Goal: Task Accomplishment & Management: Use online tool/utility

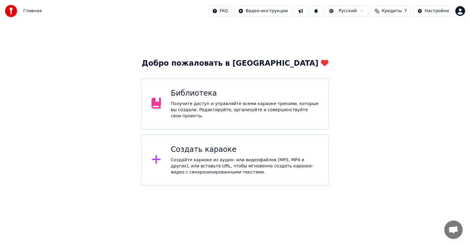
click at [208, 145] on div "Создать караоке" at bounding box center [245, 150] width 148 height 10
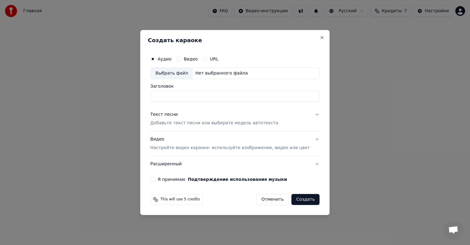
click at [181, 60] on button "Видео" at bounding box center [178, 59] width 5 height 5
click at [186, 73] on div "Выбрать файл" at bounding box center [171, 73] width 42 height 11
click at [275, 97] on input "**********" at bounding box center [234, 96] width 169 height 11
type input "*"
paste input "**********"
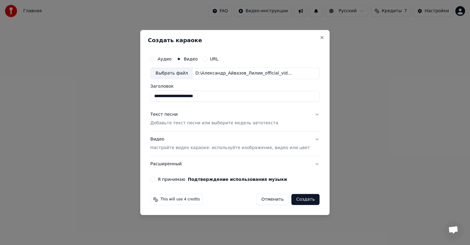
click at [204, 98] on input "**********" at bounding box center [234, 96] width 169 height 11
type input "**********"
click at [176, 115] on div "Текст песни" at bounding box center [164, 115] width 28 height 6
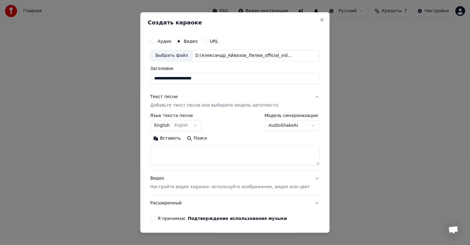
click at [185, 160] on textarea at bounding box center [234, 156] width 169 height 20
paste textarea "**********"
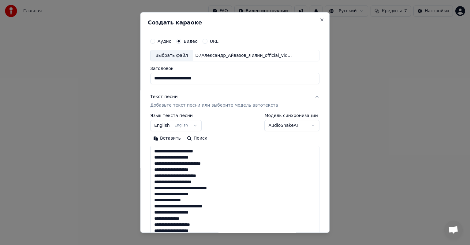
scroll to position [240, 0]
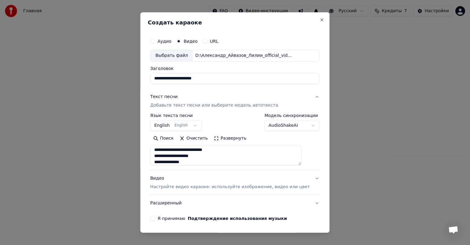
type textarea "**********"
click at [165, 125] on button "English English" at bounding box center [175, 125] width 51 height 11
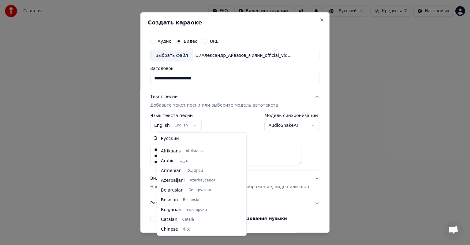
scroll to position [49, 0]
select select "**"
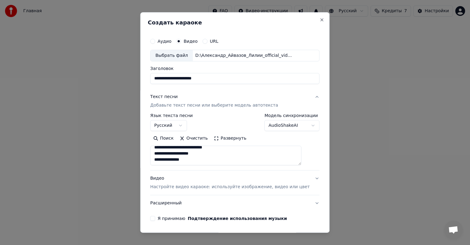
scroll to position [242, 0]
click at [165, 185] on p "Настройте видео караоке: используйте изображение, видео или цвет" at bounding box center [229, 187] width 159 height 6
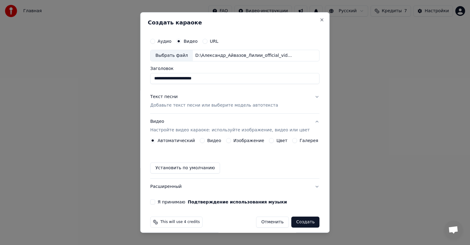
click at [159, 202] on div "Я принимаю Подтверждение использования музыки" at bounding box center [234, 202] width 169 height 5
click at [155, 202] on button "Я принимаю Подтверждение использования музыки" at bounding box center [152, 202] width 5 height 5
click at [298, 222] on button "Создать" at bounding box center [305, 222] width 28 height 11
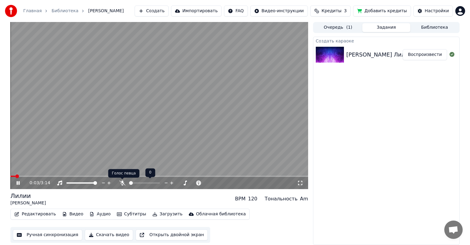
click at [120, 182] on icon at bounding box center [122, 183] width 6 height 5
click at [20, 182] on icon at bounding box center [22, 183] width 14 height 5
click at [10, 175] on span at bounding box center [12, 177] width 4 height 4
click at [16, 184] on icon at bounding box center [22, 183] width 14 height 5
click at [300, 185] on icon at bounding box center [300, 183] width 6 height 5
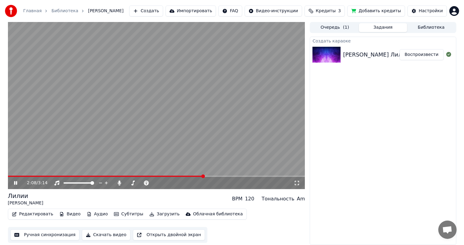
click at [31, 219] on button "Редактировать" at bounding box center [32, 214] width 46 height 9
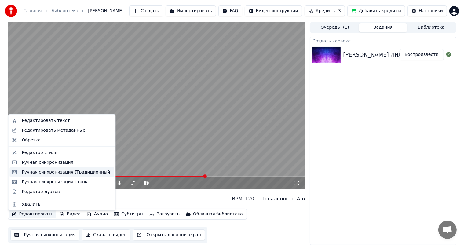
click at [70, 172] on div "Ручная синхронизация (Традиционный)" at bounding box center [67, 172] width 90 height 6
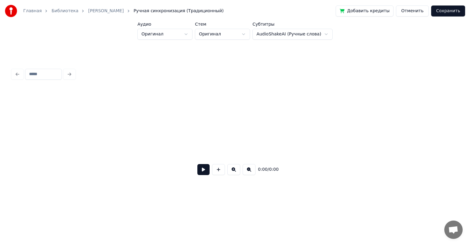
scroll to position [0, 1242]
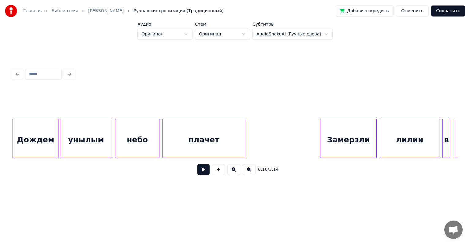
click at [416, 9] on button "Отменить" at bounding box center [412, 11] width 33 height 11
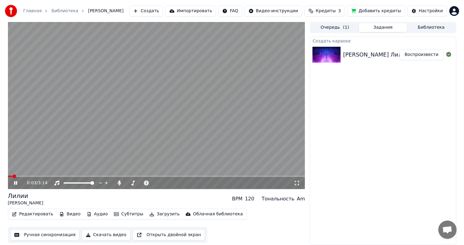
click at [86, 177] on span at bounding box center [156, 176] width 297 height 1
click at [38, 216] on button "Редактировать" at bounding box center [32, 214] width 46 height 9
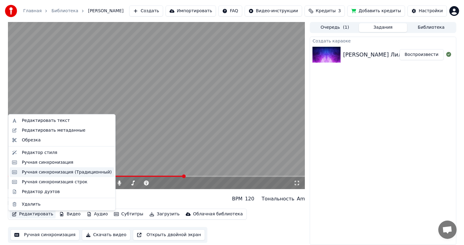
click at [53, 170] on div "Ручная синхронизация (Традиционный)" at bounding box center [67, 172] width 90 height 6
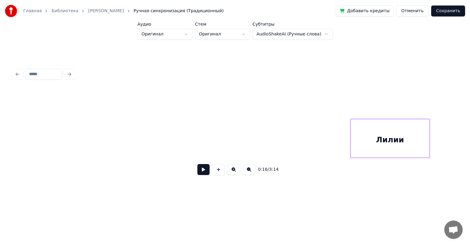
scroll to position [0, 8026]
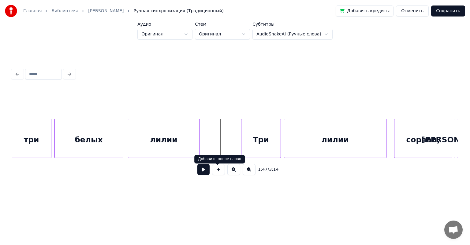
click at [206, 171] on button at bounding box center [203, 169] width 12 height 11
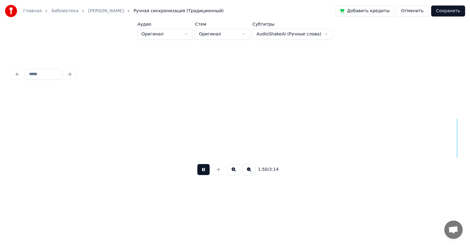
scroll to position [0, 8471]
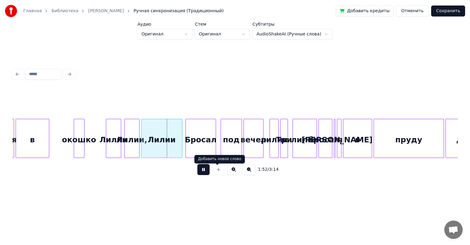
click at [203, 170] on button at bounding box center [203, 169] width 12 height 11
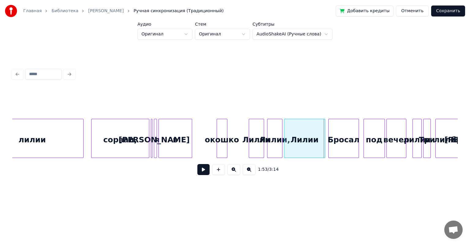
scroll to position [0, 8324]
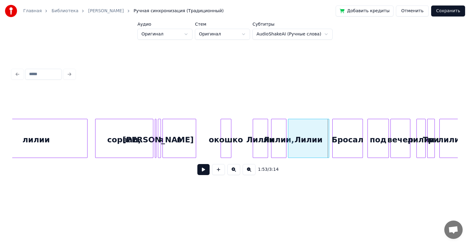
click at [239, 172] on button at bounding box center [233, 169] width 13 height 11
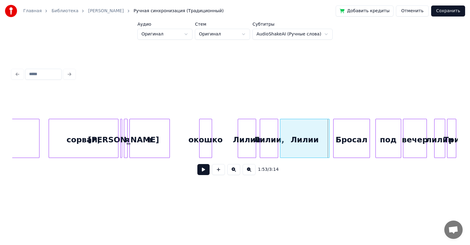
click at [239, 172] on button at bounding box center [233, 169] width 13 height 11
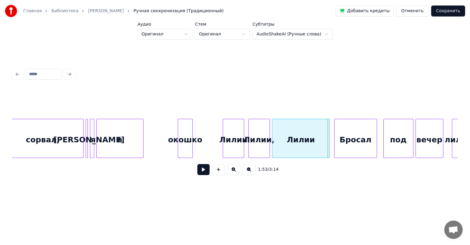
click at [239, 172] on button at bounding box center [233, 169] width 13 height 11
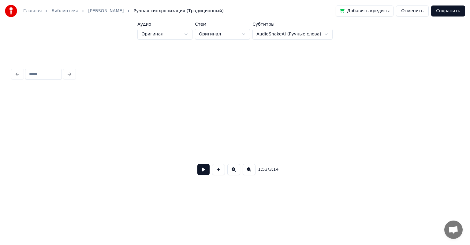
click at [239, 172] on button at bounding box center [233, 169] width 13 height 11
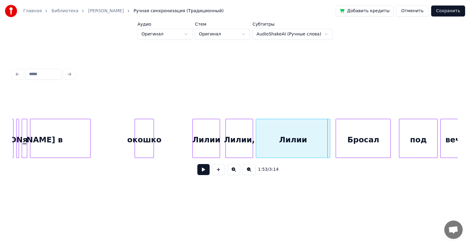
click at [239, 172] on button at bounding box center [233, 169] width 13 height 11
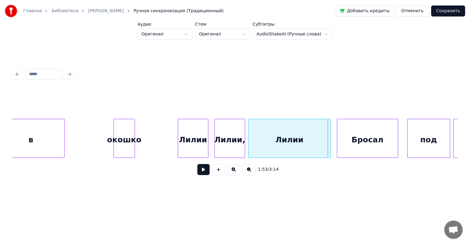
click at [239, 172] on button at bounding box center [233, 169] width 13 height 11
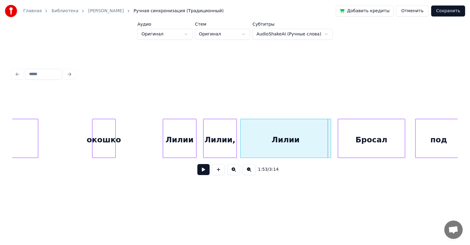
click at [239, 172] on button at bounding box center [233, 169] width 13 height 11
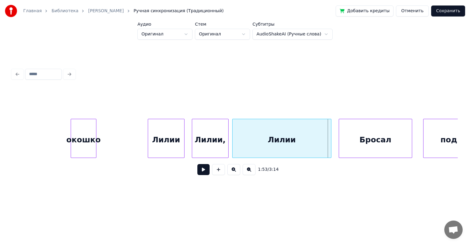
click at [239, 172] on button at bounding box center [233, 169] width 13 height 11
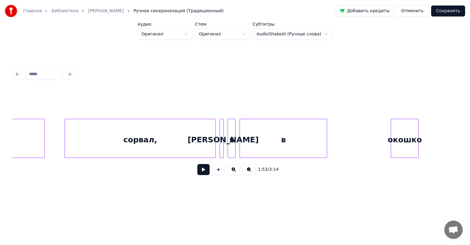
scroll to position [0, 21805]
click at [200, 173] on button at bounding box center [203, 169] width 12 height 11
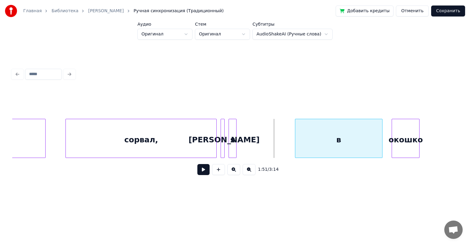
click at [341, 142] on div "в" at bounding box center [338, 140] width 87 height 42
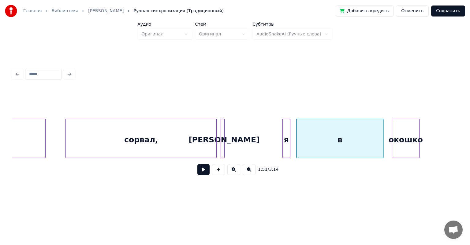
click at [285, 140] on div "я" at bounding box center [285, 140] width 7 height 42
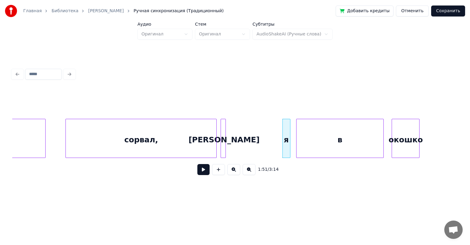
click at [225, 147] on div at bounding box center [224, 138] width 2 height 39
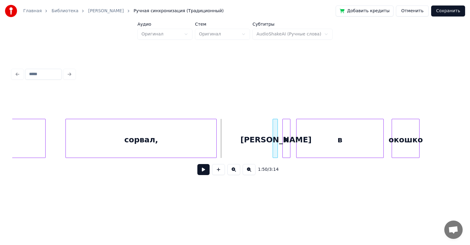
click at [275, 131] on div "А" at bounding box center [276, 140] width 6 height 42
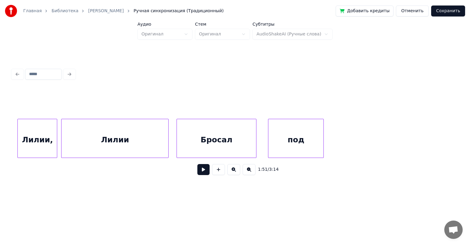
scroll to position [0, 21832]
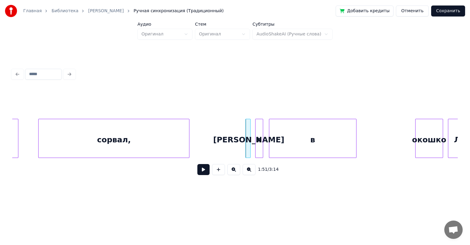
click at [426, 150] on div "окошко" at bounding box center [428, 140] width 27 height 42
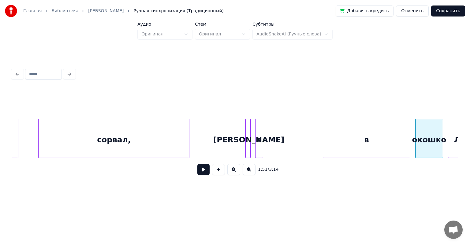
click at [367, 140] on div "в" at bounding box center [366, 140] width 87 height 42
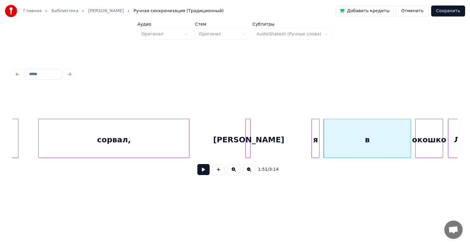
click at [315, 147] on div "я" at bounding box center [315, 140] width 7 height 42
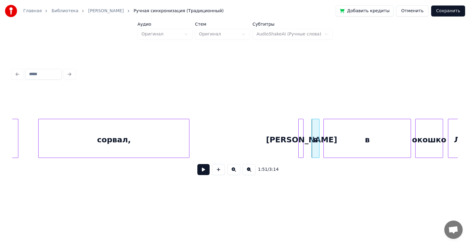
click at [300, 146] on div "А" at bounding box center [301, 140] width 6 height 42
click at [197, 172] on button at bounding box center [203, 169] width 12 height 11
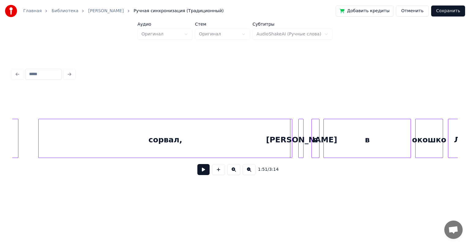
click at [291, 152] on div at bounding box center [291, 138] width 2 height 39
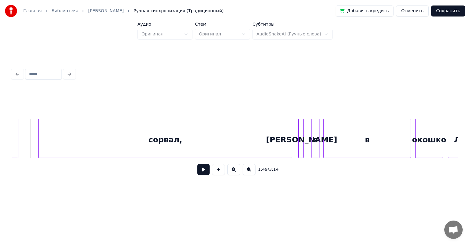
click at [197, 172] on button at bounding box center [203, 169] width 12 height 11
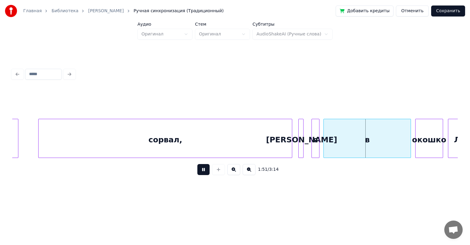
click at [197, 172] on button at bounding box center [203, 169] width 12 height 11
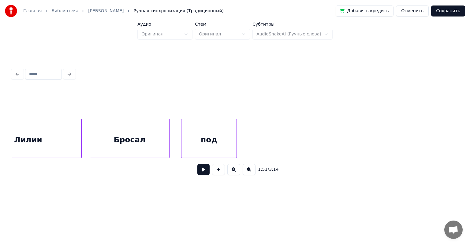
scroll to position [0, 22136]
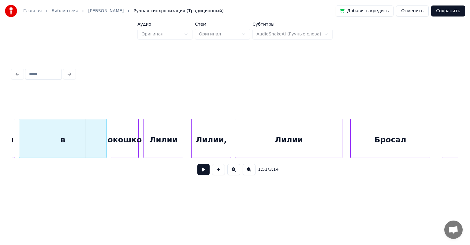
click at [443, 8] on button "Сохранить" at bounding box center [448, 11] width 34 height 11
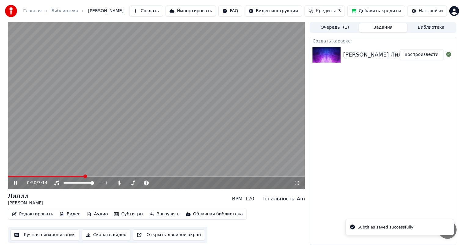
click at [84, 177] on span at bounding box center [156, 176] width 297 height 1
click at [120, 177] on span at bounding box center [156, 176] width 297 height 1
click at [147, 177] on span at bounding box center [156, 176] width 297 height 1
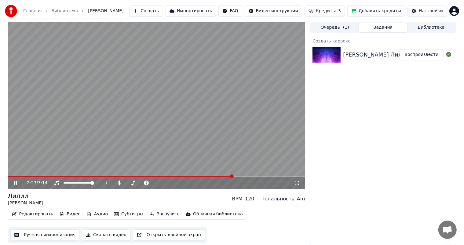
click at [143, 121] on video at bounding box center [156, 105] width 297 height 167
drag, startPoint x: 19, startPoint y: 179, endPoint x: 0, endPoint y: 180, distance: 18.7
click at [0, 180] on div "2:27 / 3:14 Лилии Александр Айвазов BPM 120 Тональность Am Редактировать Видео …" at bounding box center [232, 133] width 464 height 223
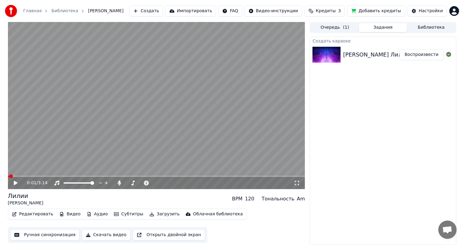
click at [8, 177] on span at bounding box center [9, 176] width 2 height 1
click at [17, 185] on icon at bounding box center [20, 183] width 14 height 5
click at [34, 215] on button "Редактировать" at bounding box center [32, 214] width 46 height 9
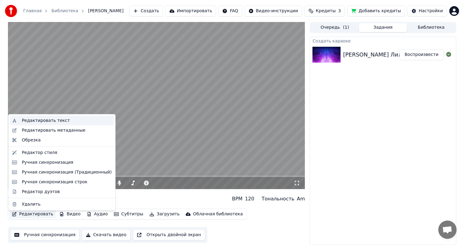
click at [46, 121] on div "Редактировать текст" at bounding box center [46, 121] width 48 height 6
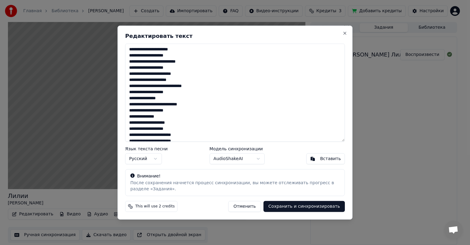
drag, startPoint x: 190, startPoint y: 135, endPoint x: 53, endPoint y: 7, distance: 187.5
click at [53, 7] on body "Главная Библиотека Лилии • Александр Айвазов Создать Импортировать FAQ Видео-ин…" at bounding box center [232, 122] width 464 height 245
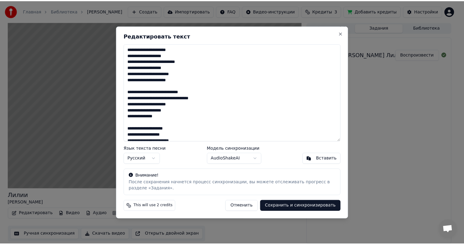
scroll to position [94, 0]
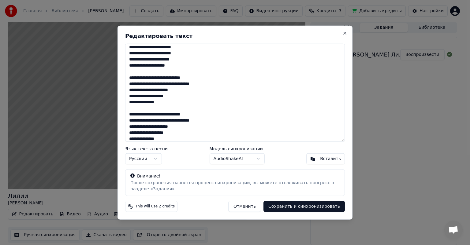
type textarea "**********"
click at [329, 207] on button "Сохранить и синхронизировать" at bounding box center [303, 206] width 81 height 11
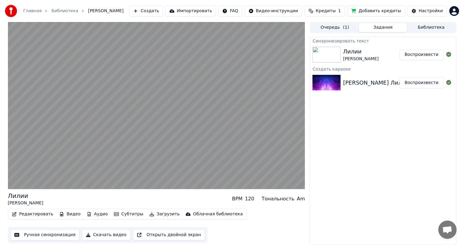
click at [414, 55] on button "Воспроизвести" at bounding box center [422, 54] width 44 height 11
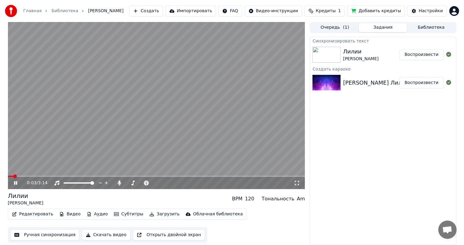
click at [296, 186] on icon at bounding box center [297, 183] width 6 height 5
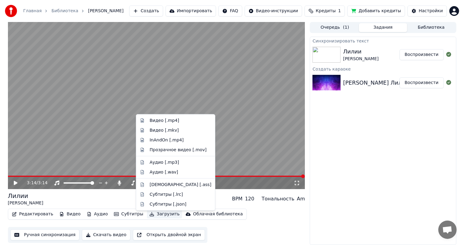
click at [153, 216] on button "Загрузить" at bounding box center [164, 214] width 35 height 9
click at [162, 122] on div "Видео [.mp4]" at bounding box center [165, 121] width 30 height 6
